Goal: Find specific page/section: Find specific page/section

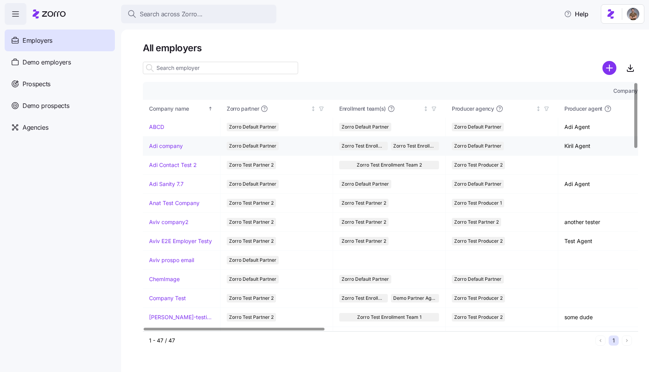
click at [175, 145] on link "Adi company" at bounding box center [166, 146] width 34 height 8
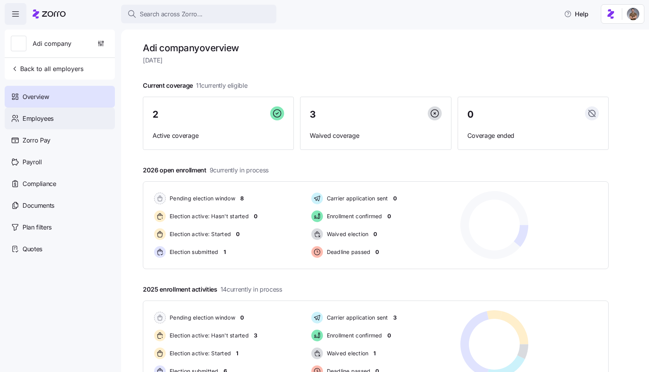
click at [99, 123] on div "Employees" at bounding box center [60, 118] width 110 height 22
